Goal: Transaction & Acquisition: Book appointment/travel/reservation

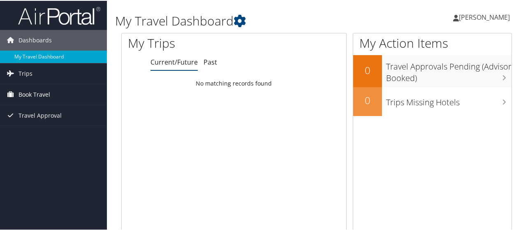
click at [50, 93] on link "Book Travel" at bounding box center [53, 94] width 107 height 21
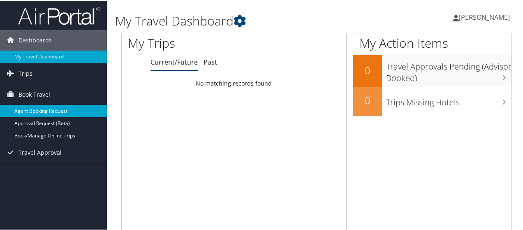
click at [55, 114] on link "Agent Booking Request" at bounding box center [53, 110] width 107 height 12
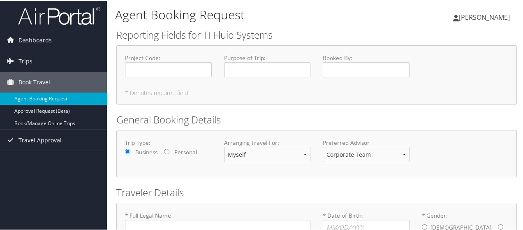
type input "[PERSON_NAME]"
click at [163, 73] on input "Project Code : Required" at bounding box center [168, 68] width 87 height 15
type input "70500"
click at [256, 69] on input "Purpose of Trip : Required" at bounding box center [267, 68] width 87 height 15
type input "Business"
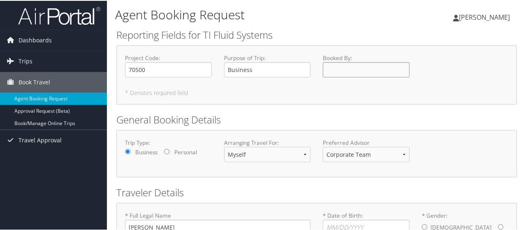
click at [360, 70] on input "Booked By : Required" at bounding box center [366, 68] width 87 height 15
type input "[PERSON_NAME]"
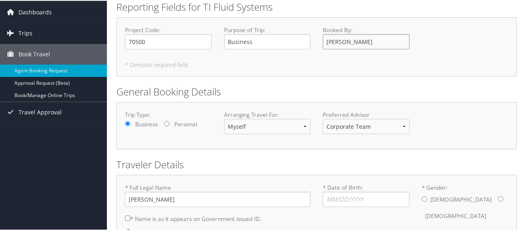
scroll to position [82, 0]
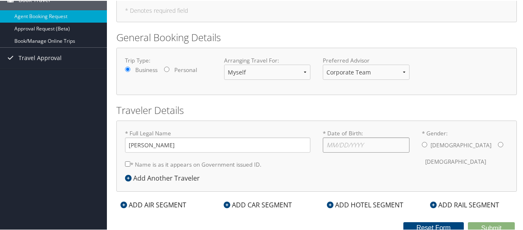
click at [349, 140] on input "* Date of Birth: Invalid Date" at bounding box center [366, 144] width 87 height 15
type input "[DATE]"
click at [464, 153] on label "[DEMOGRAPHIC_DATA]" at bounding box center [456, 161] width 61 height 16
click at [498, 142] on input "* Gender: [DEMOGRAPHIC_DATA] [DEMOGRAPHIC_DATA]" at bounding box center [500, 143] width 5 height 5
radio input "true"
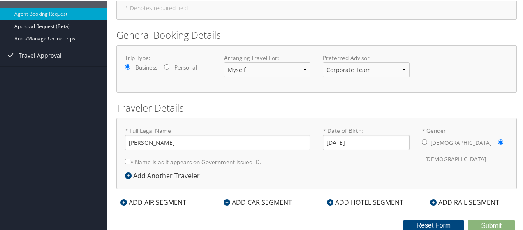
scroll to position [85, 0]
click at [138, 162] on label "* Name is as it appears on Government issued ID." at bounding box center [193, 160] width 137 height 15
click at [130, 162] on input "* Name is as it appears on Government issued ID." at bounding box center [127, 160] width 5 height 5
checkbox input "true"
click at [141, 199] on div "ADD AIR SEGMENT" at bounding box center [153, 201] width 74 height 10
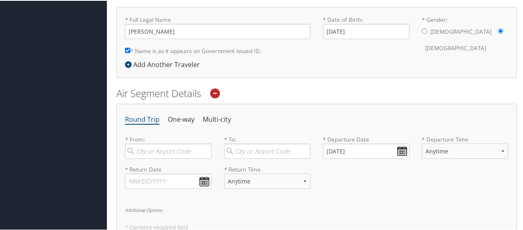
scroll to position [209, 0]
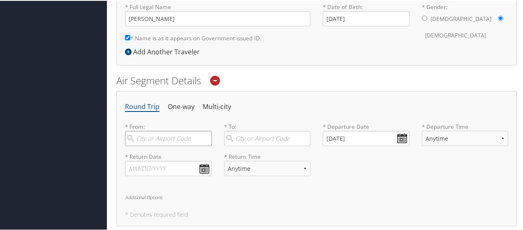
click at [165, 139] on input "search" at bounding box center [168, 137] width 87 height 15
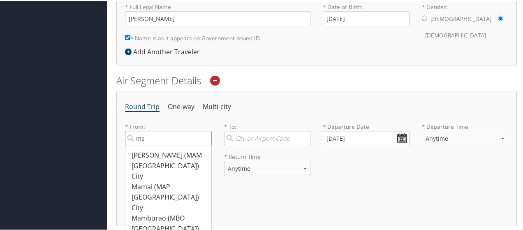
type input "m"
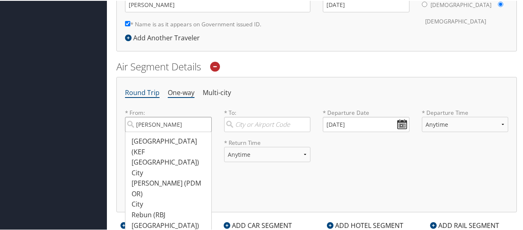
scroll to position [167, 0]
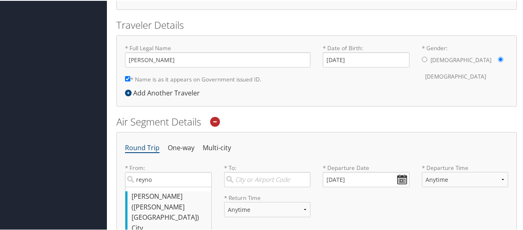
click at [171, 222] on div "City" at bounding box center [170, 227] width 76 height 11
click at [171, 186] on input "reyno" at bounding box center [168, 178] width 87 height 15
type input "[PERSON_NAME] ([PERSON_NAME] [GEOGRAPHIC_DATA])"
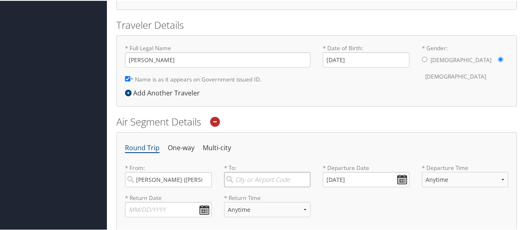
click at [274, 176] on input "search" at bounding box center [267, 178] width 87 height 15
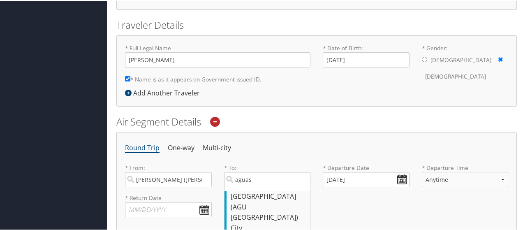
click at [273, 204] on div "[GEOGRAPHIC_DATA] (AGU [GEOGRAPHIC_DATA])" at bounding box center [269, 207] width 76 height 32
click at [273, 186] on input "aguas" at bounding box center [267, 178] width 87 height 15
type input "[GEOGRAPHIC_DATA] (AGU [GEOGRAPHIC_DATA])"
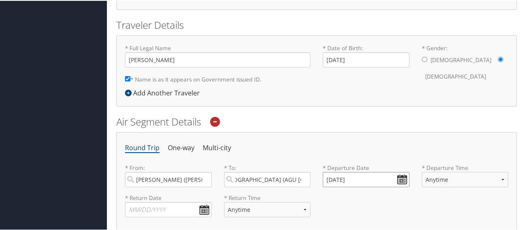
click at [360, 180] on input "[DATE]" at bounding box center [366, 178] width 87 height 15
click at [376, 196] on th "[DATE]" at bounding box center [368, 197] width 59 height 11
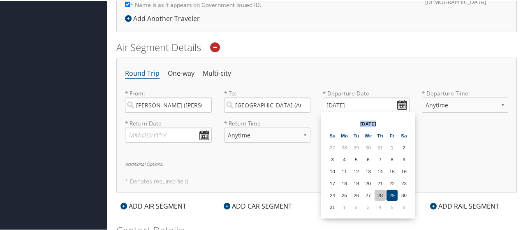
scroll to position [250, 0]
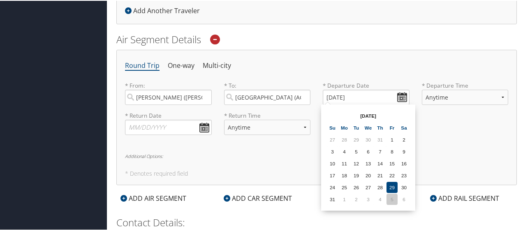
click at [393, 198] on td "5" at bounding box center [392, 198] width 11 height 11
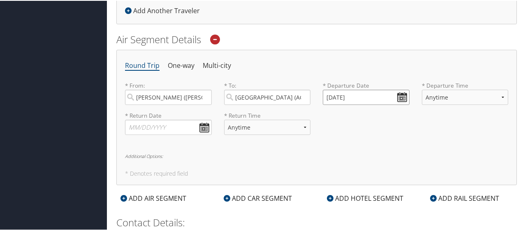
click at [350, 97] on input "[DATE]" at bounding box center [366, 96] width 87 height 15
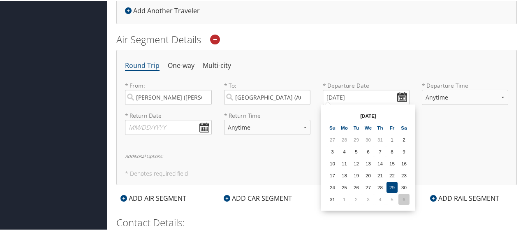
click at [402, 199] on td "6" at bounding box center [404, 198] width 11 height 11
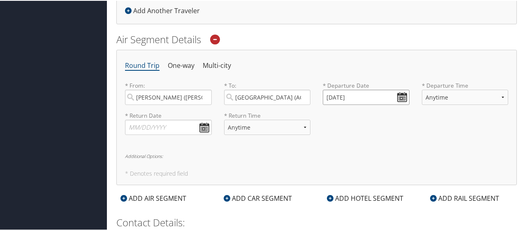
click at [371, 100] on input "[DATE]" at bounding box center [366, 96] width 87 height 15
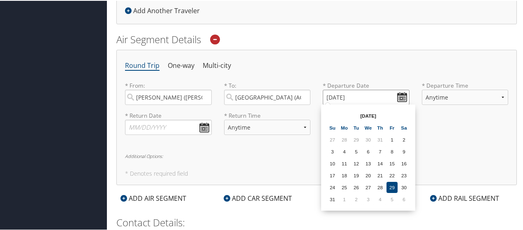
click at [348, 97] on input "[DATE]" at bounding box center [366, 96] width 87 height 15
click at [337, 95] on input "[DATE]" at bounding box center [366, 96] width 87 height 15
click at [339, 95] on input "[DATE]" at bounding box center [366, 96] width 87 height 15
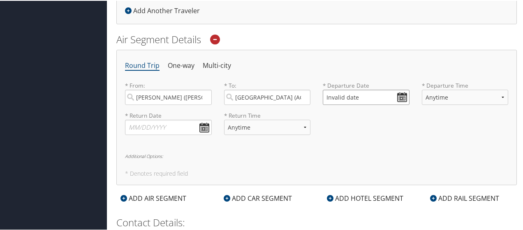
click at [403, 89] on input "Invalid date" at bounding box center [366, 96] width 87 height 15
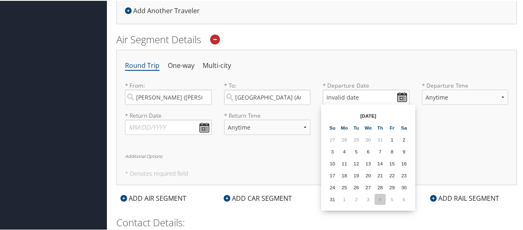
click at [384, 197] on td "4" at bounding box center [380, 198] width 11 height 11
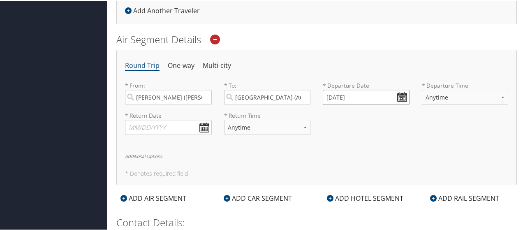
click at [338, 96] on input "[DATE]" at bounding box center [366, 96] width 87 height 15
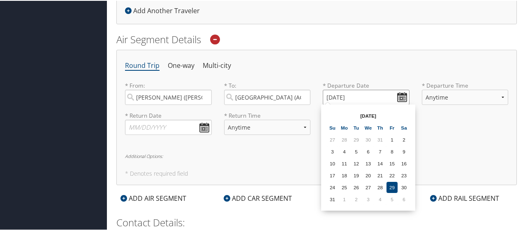
click at [338, 96] on input "[DATE]" at bounding box center [366, 96] width 87 height 15
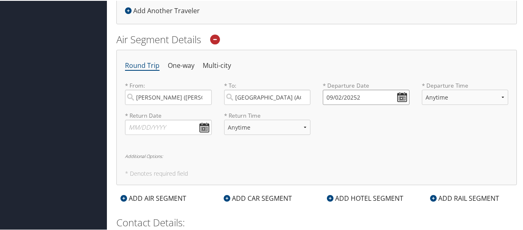
click at [338, 95] on input "09/02/20252" at bounding box center [366, 96] width 87 height 15
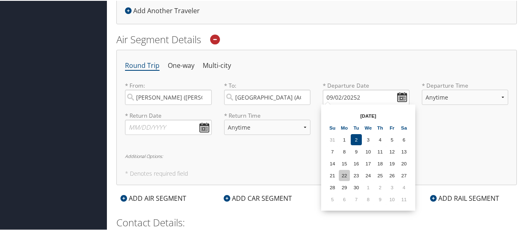
click at [346, 177] on td "22" at bounding box center [344, 174] width 11 height 11
type input "[DATE]"
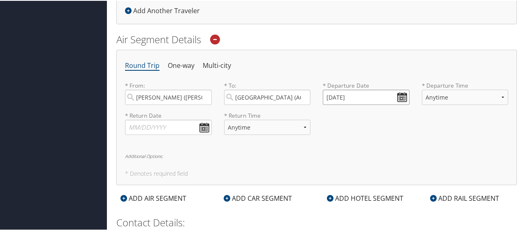
click at [356, 96] on input "[DATE]" at bounding box center [366, 96] width 87 height 15
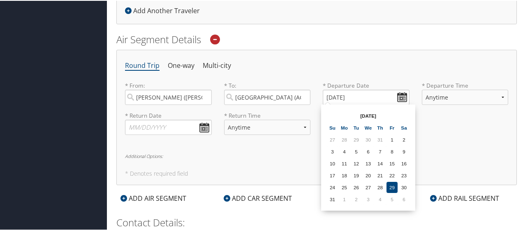
click at [454, 148] on div "Round Trip One-way Multi-city * From: [GEOGRAPHIC_DATA] ([PERSON_NAME] [GEOGRAP…" at bounding box center [316, 116] width 401 height 135
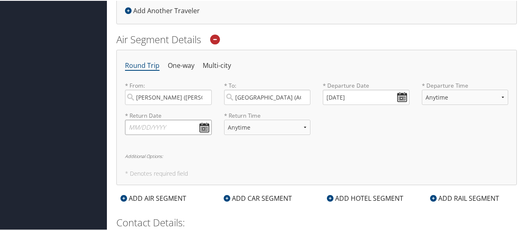
click at [199, 128] on input "text" at bounding box center [168, 126] width 87 height 15
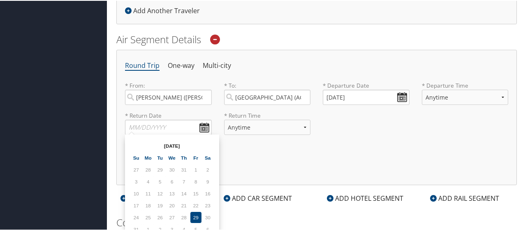
click at [201, 226] on td "5" at bounding box center [196, 228] width 11 height 11
click at [196, 214] on td "29" at bounding box center [196, 216] width 11 height 11
click at [196, 209] on td "22" at bounding box center [196, 204] width 11 height 11
click at [149, 128] on input "text" at bounding box center [168, 126] width 87 height 15
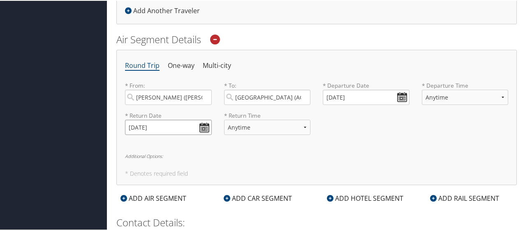
type input "[DATE]"
click at [168, 146] on div "Round Trip One-way Multi-city * From: [GEOGRAPHIC_DATA] ([PERSON_NAME] [GEOGRAP…" at bounding box center [316, 116] width 401 height 135
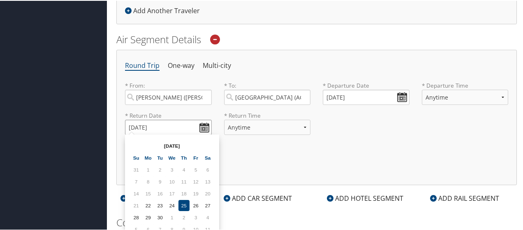
click at [199, 124] on input "[DATE]" at bounding box center [168, 126] width 87 height 15
click at [183, 204] on td "25" at bounding box center [184, 204] width 11 height 11
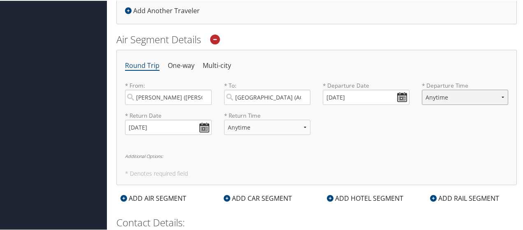
click at [455, 92] on select "Anytime Early Morning (5AM-7AM) Morning (7AM-12PM) Afternoon (12PM-5PM) Evening…" at bounding box center [465, 96] width 87 height 15
select select "5AM-7AM"
click at [422, 89] on select "Anytime Early Morning (5AM-7AM) Morning (7AM-12PM) Afternoon (12PM-5PM) Evening…" at bounding box center [465, 96] width 87 height 15
drag, startPoint x: 261, startPoint y: 130, endPoint x: 263, endPoint y: 124, distance: 6.0
click at [261, 130] on select "Anytime Early Morning (5AM-7AM) Morning (7AM-12PM) Afternoon (12PM-5PM) Evening…" at bounding box center [267, 126] width 87 height 15
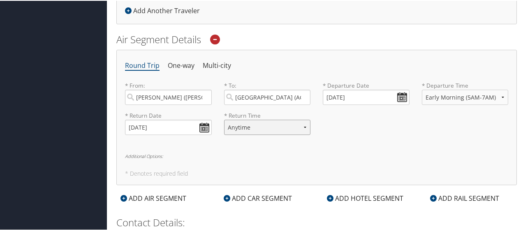
select select "5AM-7AM"
click at [224, 119] on select "Anytime Early Morning (5AM-7AM) Morning (7AM-12PM) Afternoon (12PM-5PM) Evening…" at bounding box center [267, 126] width 87 height 15
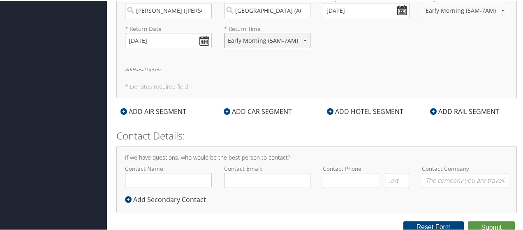
scroll to position [338, 0]
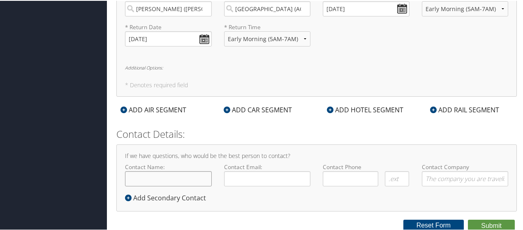
click at [140, 183] on input "Contact Name:" at bounding box center [168, 177] width 87 height 15
type input "TI AUTOMOTIVE [PERSON_NAME]"
type input "[EMAIL_ADDRESS][DOMAIN_NAME]"
type input "TAR1405096Z2"
click at [347, 178] on input "( ) -" at bounding box center [351, 177] width 56 height 15
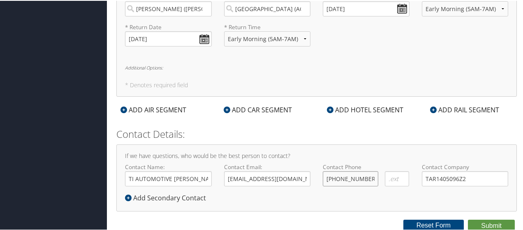
type input "[PHONE_NUMBER]"
click at [446, 180] on input "TAR1405096Z2" at bounding box center [465, 177] width 87 height 15
click at [445, 179] on input "TAR1405096Z2" at bounding box center [465, 177] width 87 height 15
type input "TI Fluid Systems"
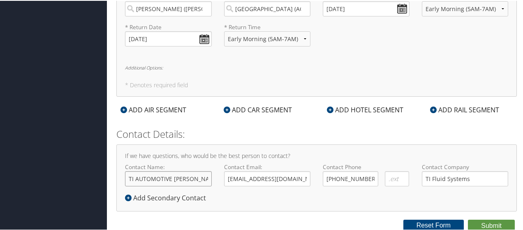
click at [191, 179] on input "TI AUTOMOTIVE [PERSON_NAME]" at bounding box center [168, 177] width 87 height 15
type input "[PERSON_NAME]"
click at [258, 179] on input "[EMAIL_ADDRESS][DOMAIN_NAME]" at bounding box center [267, 177] width 87 height 15
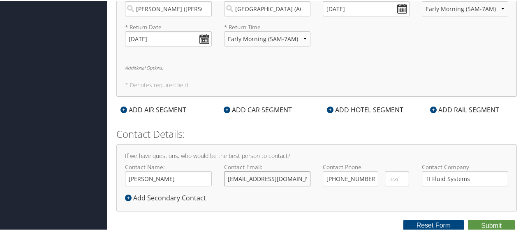
click at [258, 179] on input "[EMAIL_ADDRESS][DOMAIN_NAME]" at bounding box center [267, 177] width 87 height 15
type input "[EMAIL_ADDRESS][DOMAIN_NAME]"
click at [307, 200] on div "If we have questions, who would be the best person to contact? Contact Name: [P…" at bounding box center [316, 177] width 401 height 67
click at [482, 226] on button "Submit" at bounding box center [491, 225] width 47 height 12
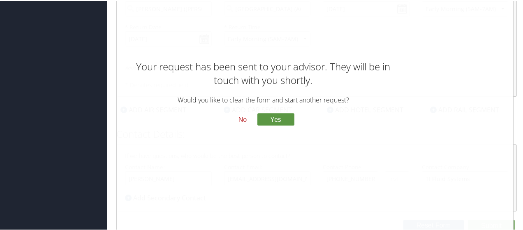
click at [237, 119] on button "No" at bounding box center [242, 119] width 21 height 14
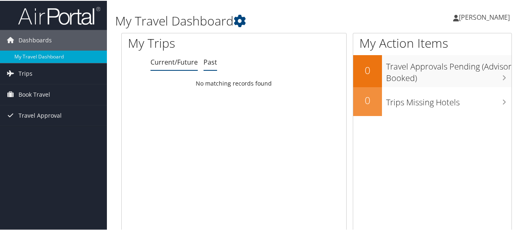
click at [213, 66] on li "Past" at bounding box center [211, 61] width 14 height 15
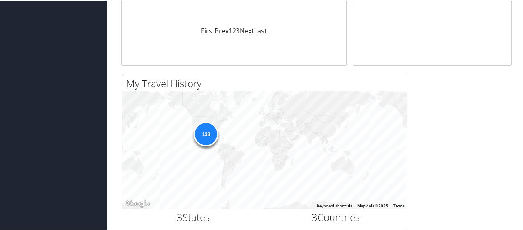
scroll to position [206, 0]
click at [206, 135] on div "139" at bounding box center [206, 134] width 25 height 25
click at [209, 139] on div "139" at bounding box center [206, 134] width 25 height 25
